Goal: Task Accomplishment & Management: Use online tool/utility

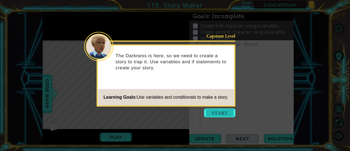
click at [216, 114] on button "Start" at bounding box center [219, 112] width 31 height 9
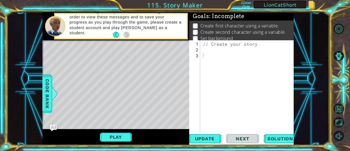
click at [221, 60] on div "// Create your story" at bounding box center [249, 98] width 94 height 115
click at [45, 90] on span "Code Bank" at bounding box center [47, 93] width 9 height 33
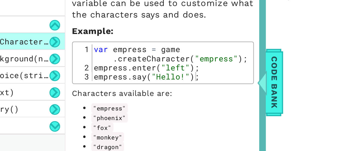
scroll to position [29, 0]
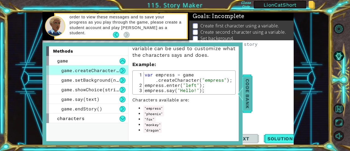
click at [248, 88] on span "Code Bank" at bounding box center [247, 93] width 9 height 33
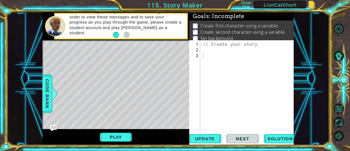
click at [228, 64] on div "// Create your story" at bounding box center [249, 98] width 94 height 115
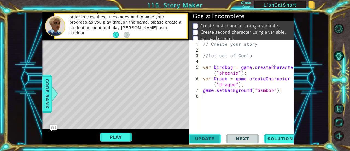
click at [209, 136] on span "Update" at bounding box center [205, 138] width 31 height 5
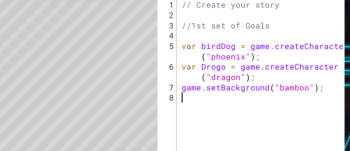
click at [259, 91] on div "// Create your story //1st set of Goals var birdDog = game . createCharacter ( …" at bounding box center [249, 92] width 94 height 103
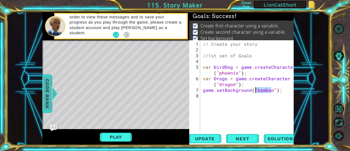
click at [42, 92] on div "Code Bank" at bounding box center [47, 93] width 10 height 38
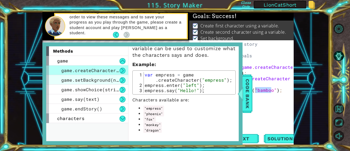
click at [81, 83] on div "game.setBackground(name)" at bounding box center [87, 80] width 82 height 10
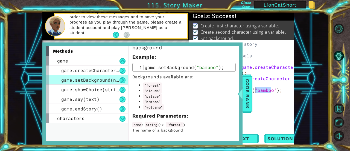
scroll to position [24, 0]
click at [249, 85] on span "Code Bank" at bounding box center [247, 93] width 9 height 33
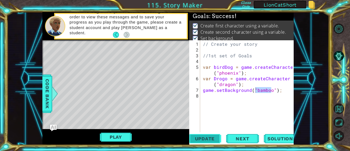
click at [207, 137] on span "Update" at bounding box center [205, 138] width 31 height 5
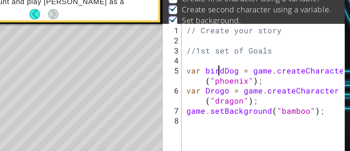
click at [221, 65] on div "// Create your story //1st set of Goals var birdDog = game . createCharacter ( …" at bounding box center [249, 92] width 94 height 103
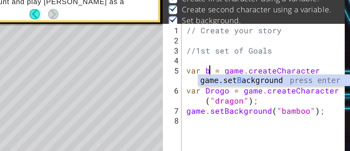
scroll to position [0, 1]
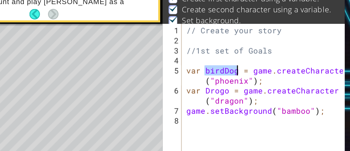
click at [221, 69] on div "// Create your story //1st set of Goals var birdDog = game . createCharacter ( …" at bounding box center [249, 92] width 94 height 103
click at [207, 79] on div "// Create your story //1st set of Goals var birdDog = game . createCharacter ( …" at bounding box center [249, 92] width 94 height 103
click at [221, 78] on div "// Create your story //1st set of Goals var birdDog = game . createCharacter ( …" at bounding box center [249, 92] width 94 height 103
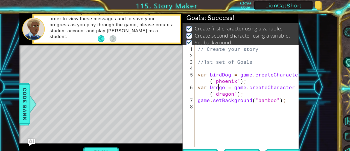
scroll to position [0, 0]
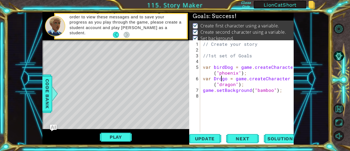
type textarea "var Drogo = game.createCharacter("dragon");"
click at [127, 129] on div "Play" at bounding box center [115, 137] width 147 height 16
click at [115, 138] on button "Play" at bounding box center [116, 137] width 32 height 10
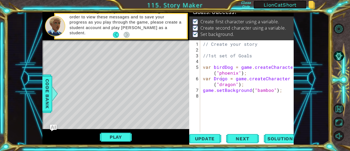
click at [229, 107] on div "// Create your story //1st set of Goals var birdDog = game . createCharacter ( …" at bounding box center [249, 92] width 94 height 103
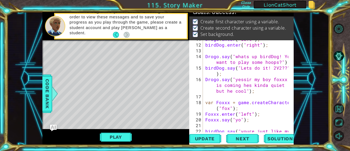
scroll to position [74, 0]
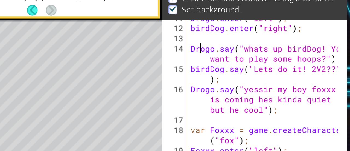
click at [210, 57] on div "Drogo . enter ( "left" ) ; birdDog . enter ( "right" ) ; Drogo . say ( "whats u…" at bounding box center [247, 93] width 87 height 115
type textarea "Drogo.say("whats up birdDog! You want to play some hoops?");"
click at [210, 57] on div "Drogo . enter ( "left" ) ; birdDog . enter ( "right" ) ; Drogo . say ( "whats u…" at bounding box center [247, 93] width 87 height 115
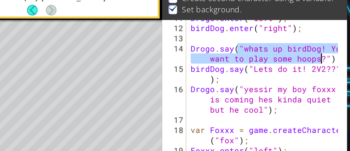
drag, startPoint x: 232, startPoint y: 56, endPoint x: 279, endPoint y: 63, distance: 47.9
click at [279, 63] on div "Drogo . enter ( "left" ) ; birdDog . enter ( "right" ) ; Drogo . say ( "whats u…" at bounding box center [247, 93] width 87 height 115
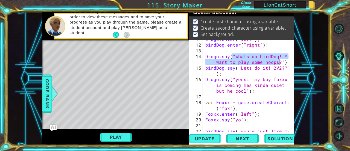
click at [256, 62] on div "Drogo . enter ( "left" ) ; birdDog . enter ( "right" ) ; Drogo . say ( "whats u…" at bounding box center [246, 86] width 84 height 92
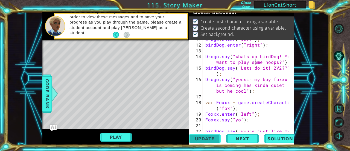
click at [204, 139] on span "Update" at bounding box center [205, 138] width 31 height 5
click at [115, 135] on button "Play" at bounding box center [116, 137] width 32 height 10
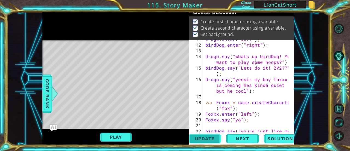
click at [207, 140] on span "Update" at bounding box center [205, 138] width 31 height 5
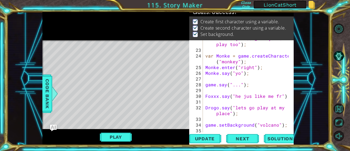
scroll to position [172, 0]
click at [210, 127] on div "birdDog . say ( "youre just like my friend [PERSON_NAME]. He is comin to play t…" at bounding box center [247, 87] width 87 height 115
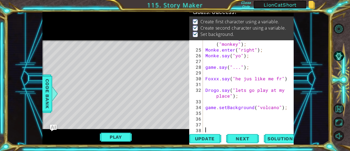
scroll to position [190, 0]
click at [212, 118] on div "var Monke = game . createCharacter ( "monkey" ) ; [PERSON_NAME] . enter ( "righ…" at bounding box center [247, 89] width 87 height 109
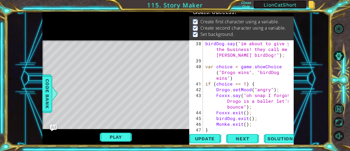
scroll to position [276, 0]
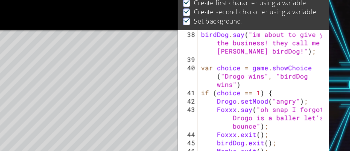
click at [225, 72] on div "birdDog . say ( "im about to give ya the business! they call me [PERSON_NAME] b…" at bounding box center [247, 97] width 87 height 115
click at [266, 73] on div "birdDog . say ( "im about to give ya the business! they call me [PERSON_NAME] b…" at bounding box center [247, 97] width 87 height 115
click at [228, 74] on div "birdDog . say ( "im about to give ya the business! they call me [PERSON_NAME] b…" at bounding box center [247, 97] width 87 height 115
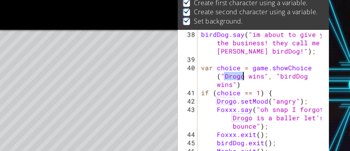
click at [228, 74] on div "birdDog . say ( "im about to give ya the business! they call me [PERSON_NAME] b…" at bounding box center [247, 97] width 87 height 115
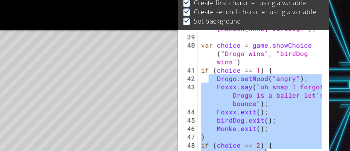
scroll to position [293, 0]
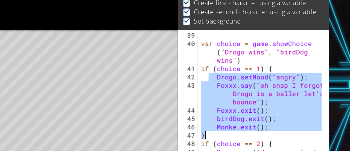
drag, startPoint x: 212, startPoint y: 75, endPoint x: 255, endPoint y: 109, distance: 54.9
click at [255, 109] on div "var choice = game . showChoice ( "Drogo wins" , "birdDog wins" ) if ( choice ==…" at bounding box center [247, 92] width 87 height 103
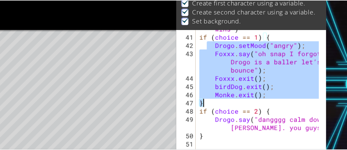
scroll to position [316, 0]
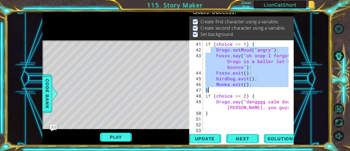
click at [242, 92] on div "if ( choice == 1 ) { Drogo . setMood ( "angry" ) ; [PERSON_NAME] . say ( "oh sn…" at bounding box center [246, 86] width 84 height 92
type textarea "}"
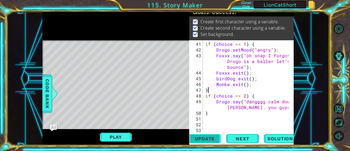
click at [198, 139] on span "Update" at bounding box center [205, 138] width 31 height 5
click at [113, 134] on button "Play" at bounding box center [116, 137] width 32 height 10
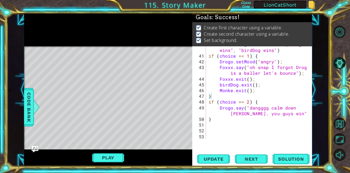
scroll to position [287, 0]
